Goal: Transaction & Acquisition: Purchase product/service

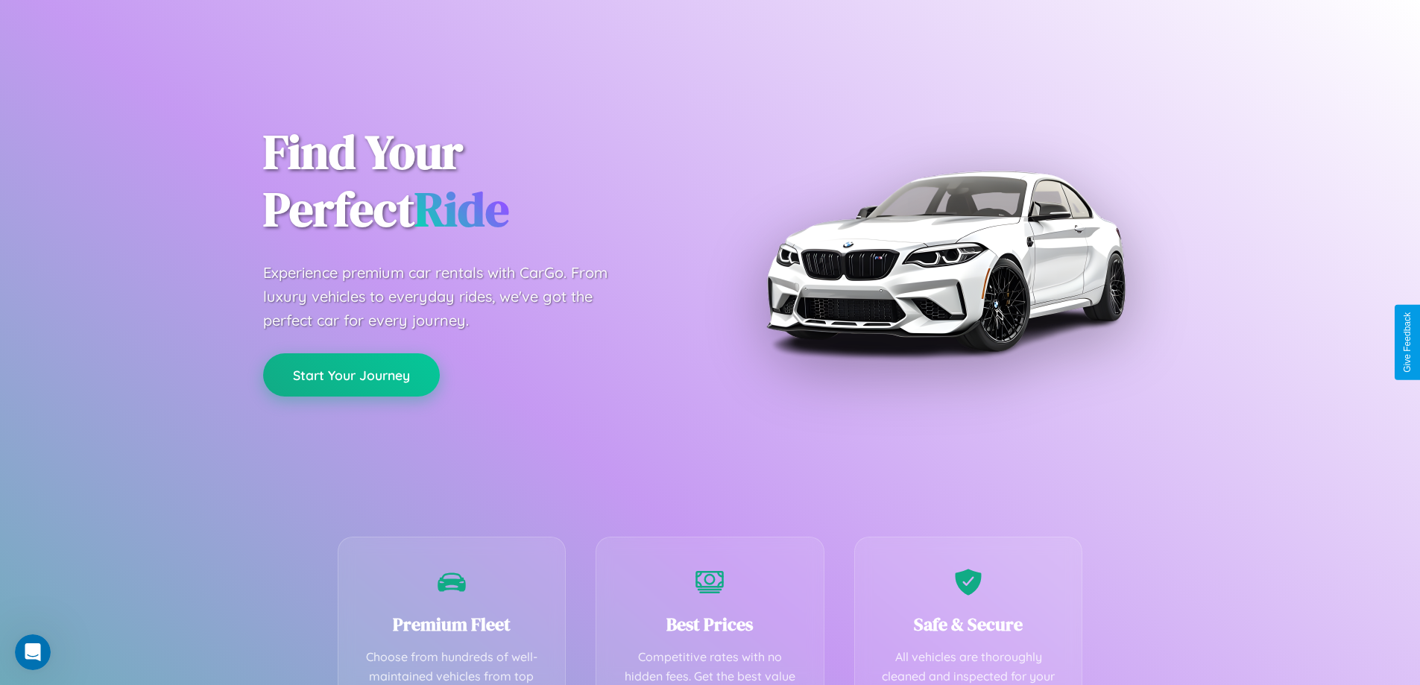
click at [351, 375] on button "Start Your Journey" at bounding box center [351, 374] width 177 height 43
click at [351, 374] on button "Start Your Journey" at bounding box center [351, 374] width 177 height 43
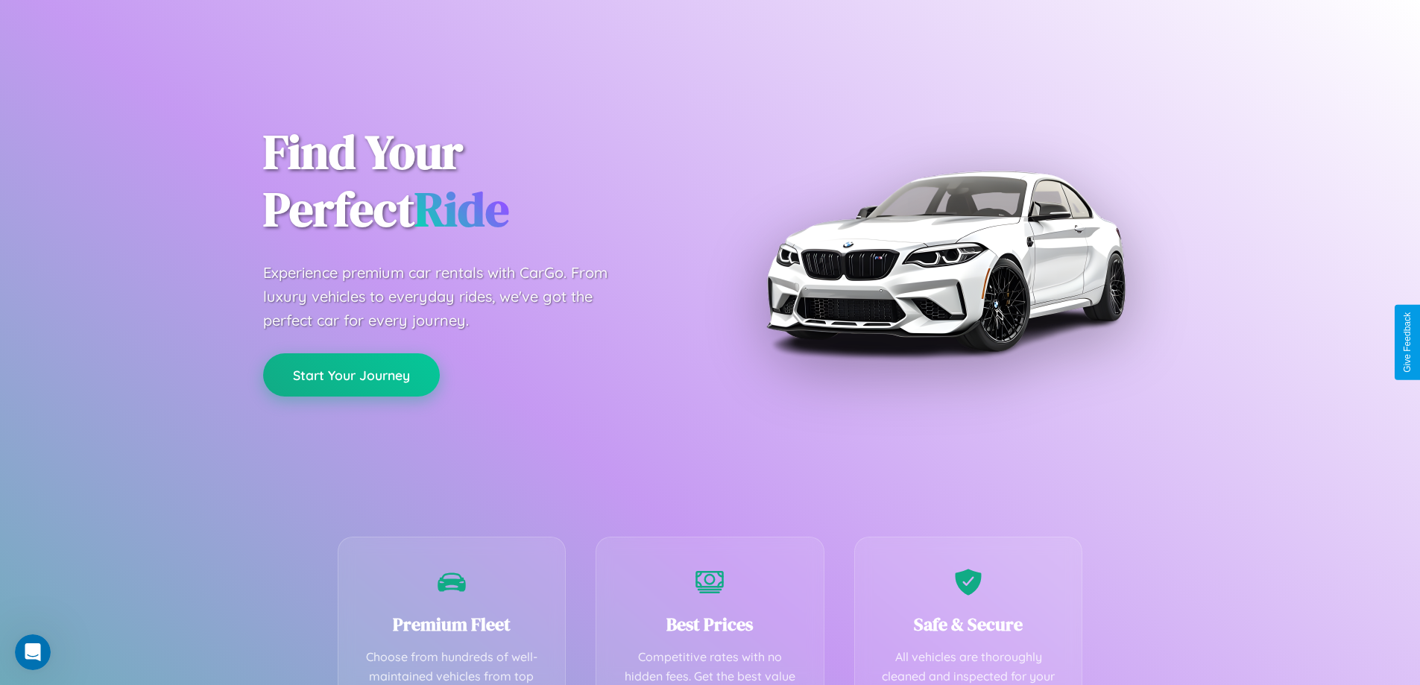
click at [351, 374] on button "Start Your Journey" at bounding box center [351, 374] width 177 height 43
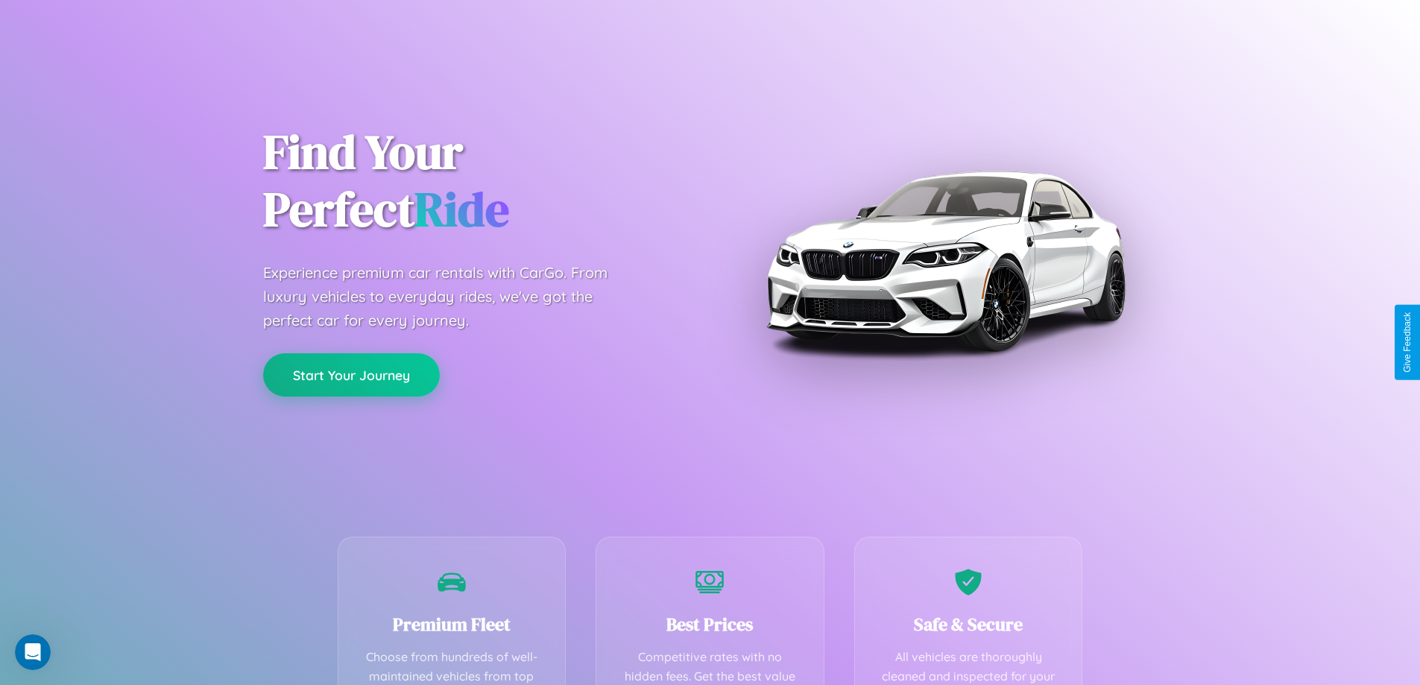
click at [351, 374] on button "Start Your Journey" at bounding box center [351, 374] width 177 height 43
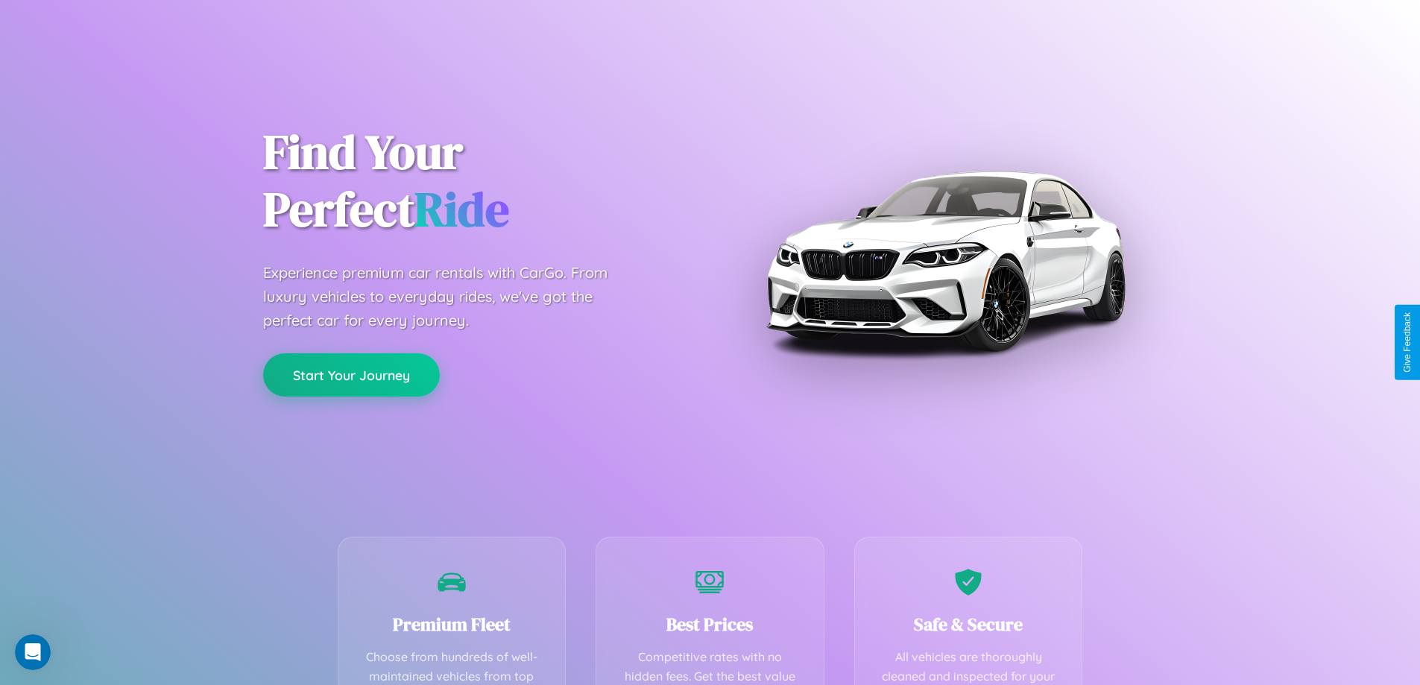
click at [351, 374] on button "Start Your Journey" at bounding box center [351, 374] width 177 height 43
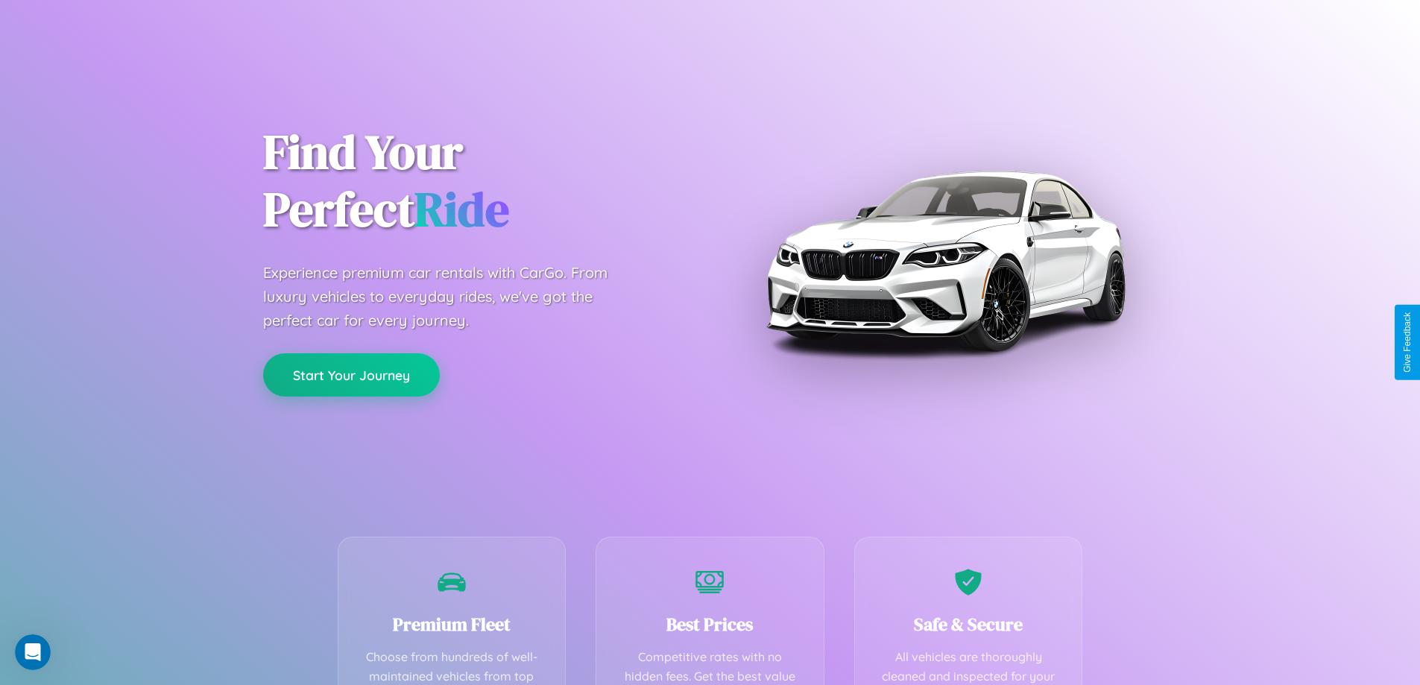
click at [351, 374] on button "Start Your Journey" at bounding box center [351, 374] width 177 height 43
